Goal: Information Seeking & Learning: Learn about a topic

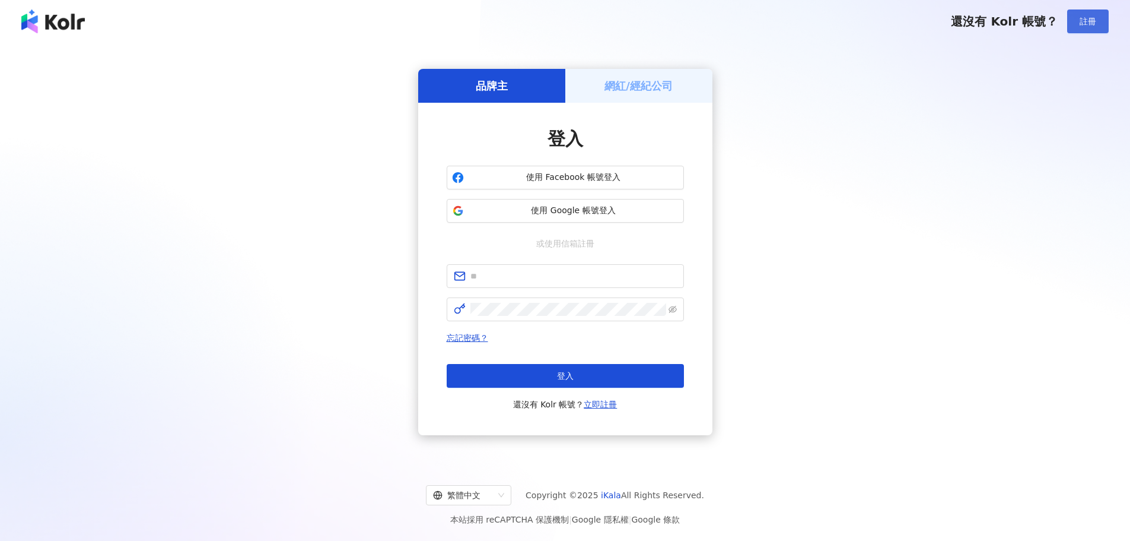
click at [1094, 23] on span "註冊" at bounding box center [1088, 21] width 17 height 9
click at [504, 497] on span "繁體中文" at bounding box center [468, 494] width 71 height 19
click at [479, 457] on div "English" at bounding box center [478, 450] width 81 height 20
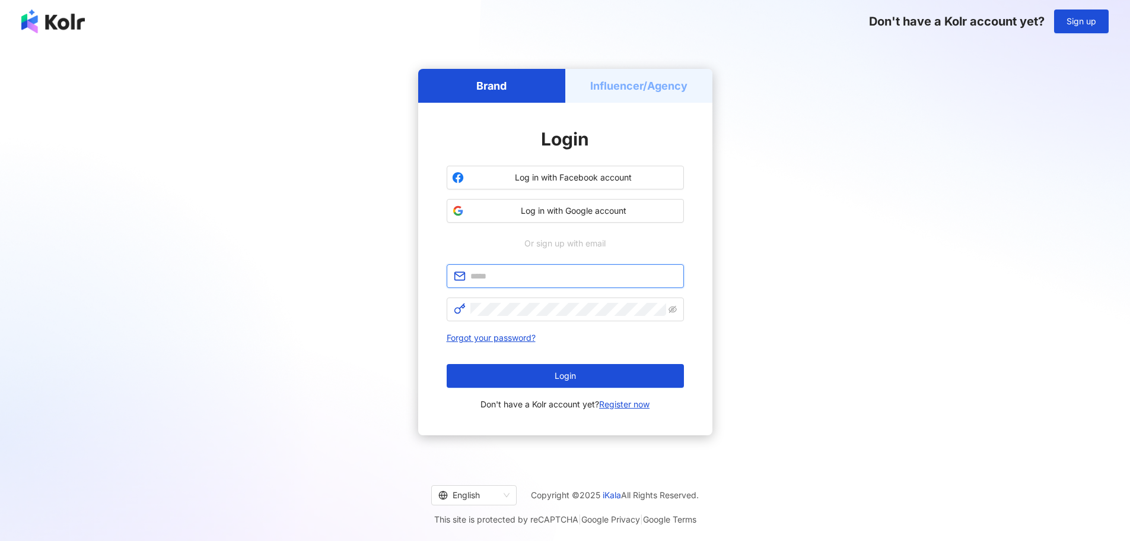
click at [605, 274] on input "text" at bounding box center [574, 275] width 206 height 13
type input "**********"
click at [587, 389] on div "Login Don't have a Kolr account yet? Register now" at bounding box center [565, 387] width 237 height 47
click at [587, 384] on button "Login" at bounding box center [565, 376] width 237 height 24
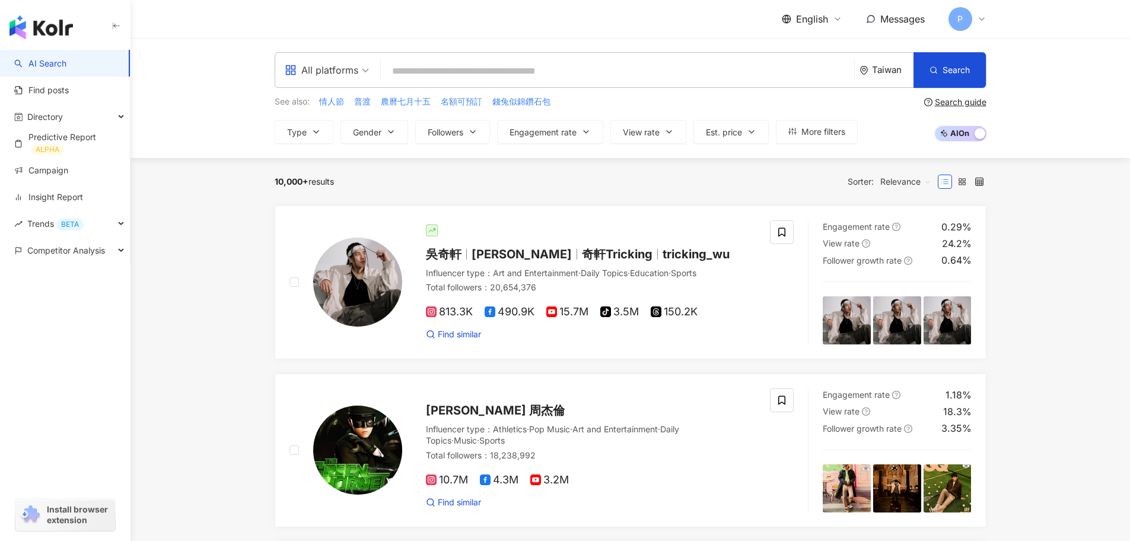
click at [427, 72] on input "search" at bounding box center [618, 71] width 464 height 23
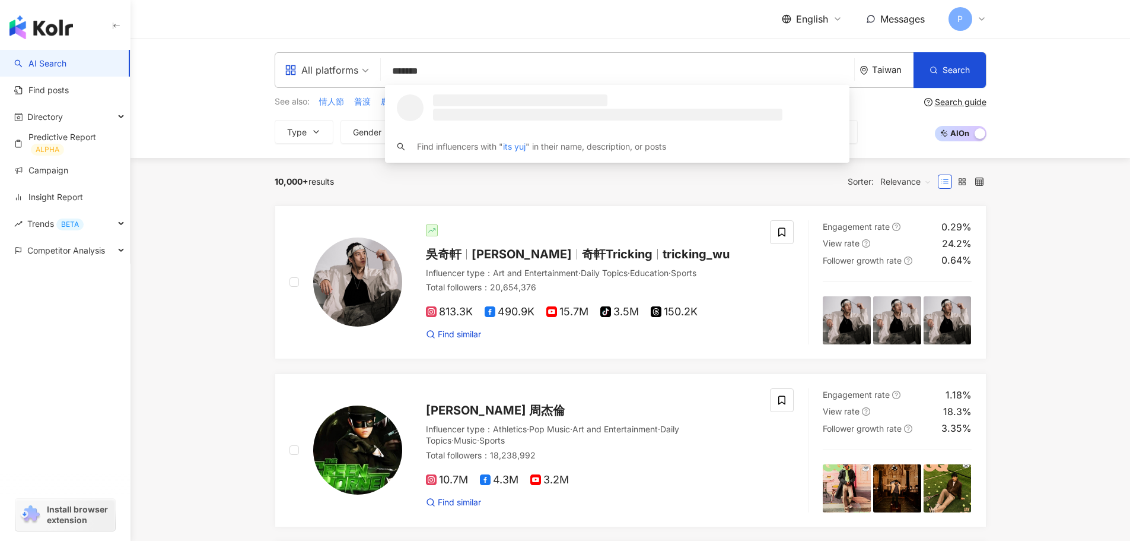
type input "********"
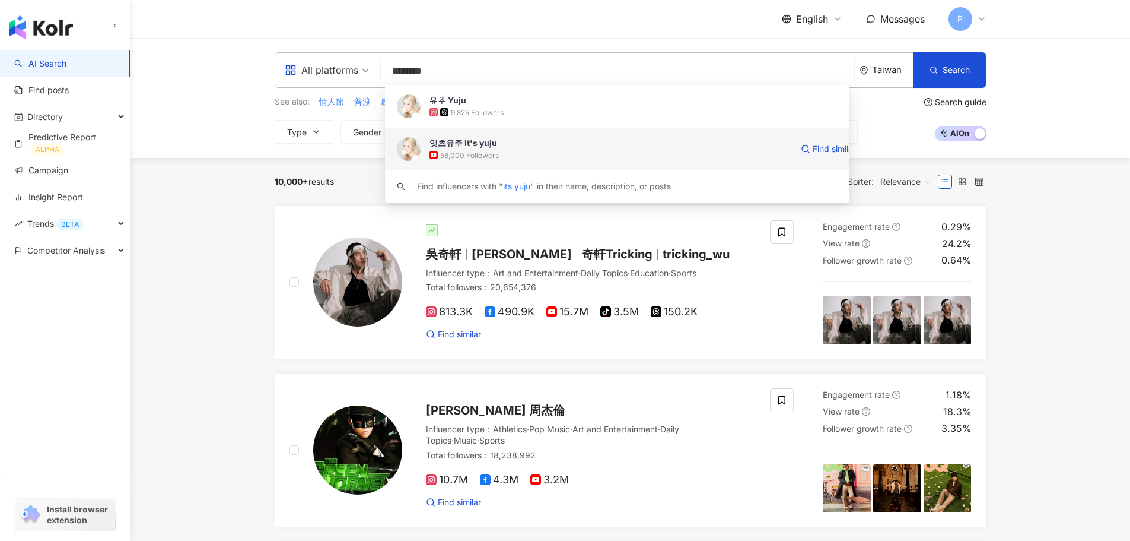
click at [527, 151] on div "58,000 Followers" at bounding box center [611, 155] width 363 height 12
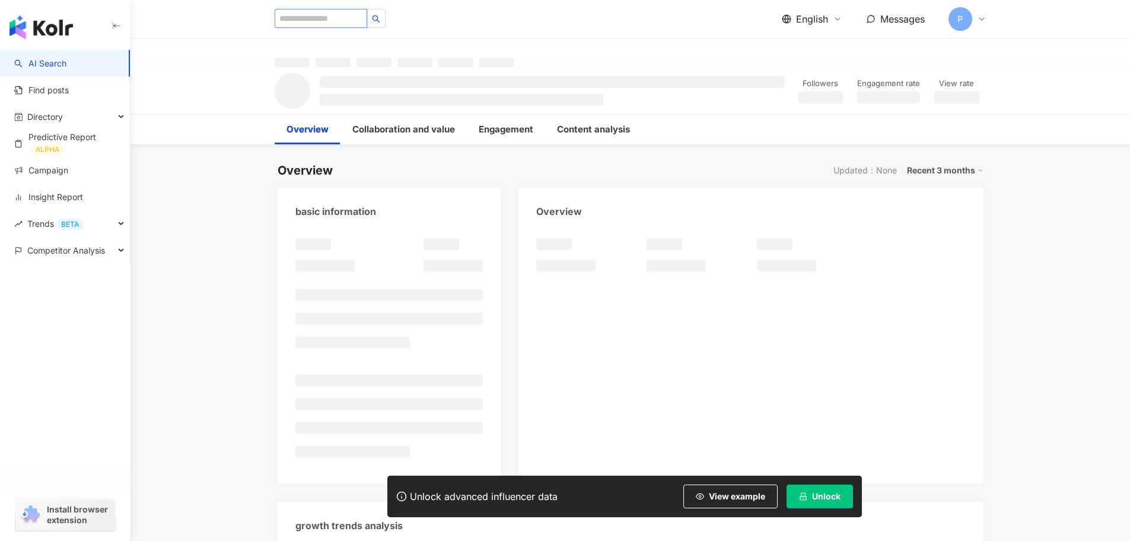
click at [338, 18] on input "search" at bounding box center [321, 18] width 93 height 19
click at [343, 18] on input "search" at bounding box center [321, 18] width 93 height 19
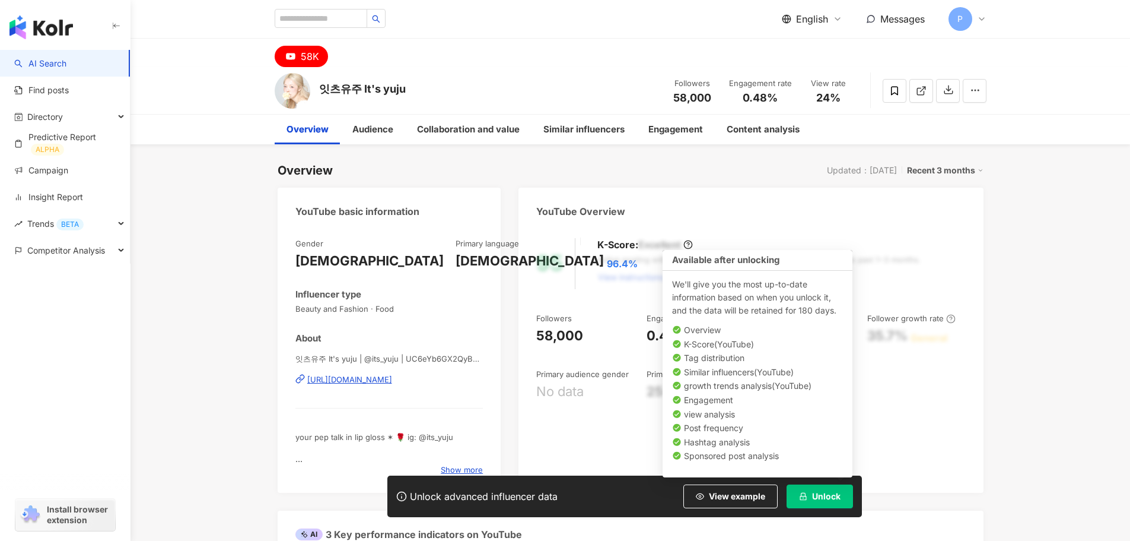
click at [814, 498] on span "Unlock" at bounding box center [826, 495] width 28 height 9
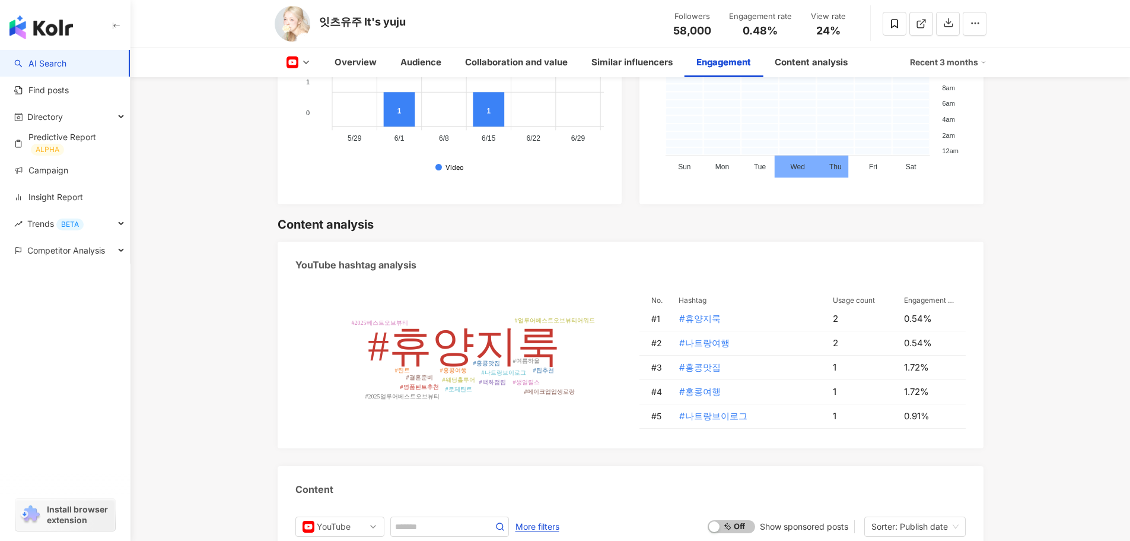
scroll to position [2670, 0]
